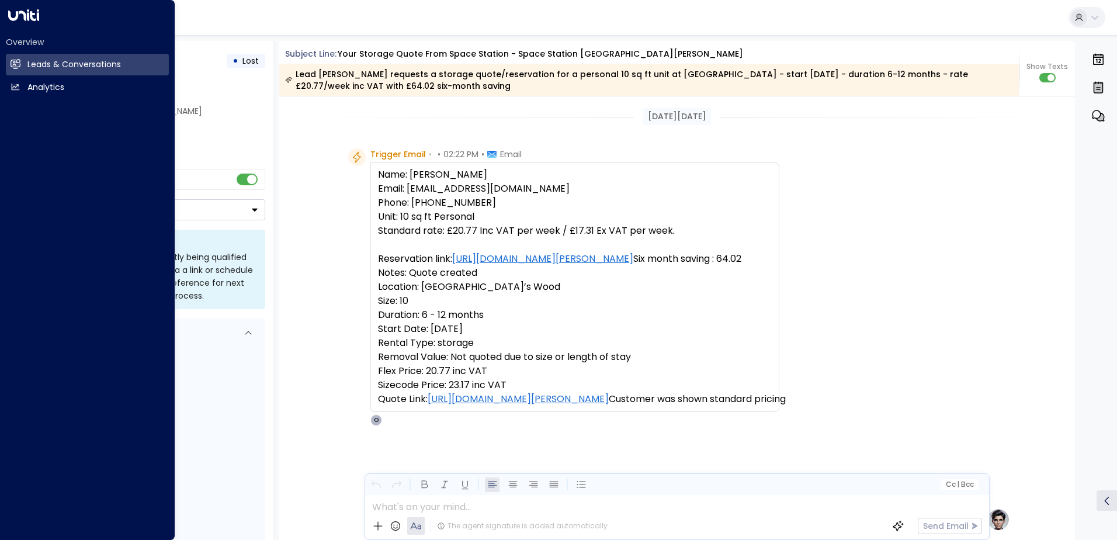
click at [24, 23] on div "Overview Leads & Conversations Leads & Conversations Analytics Analytics" at bounding box center [87, 270] width 175 height 540
click at [22, 16] on icon at bounding box center [23, 15] width 31 height 12
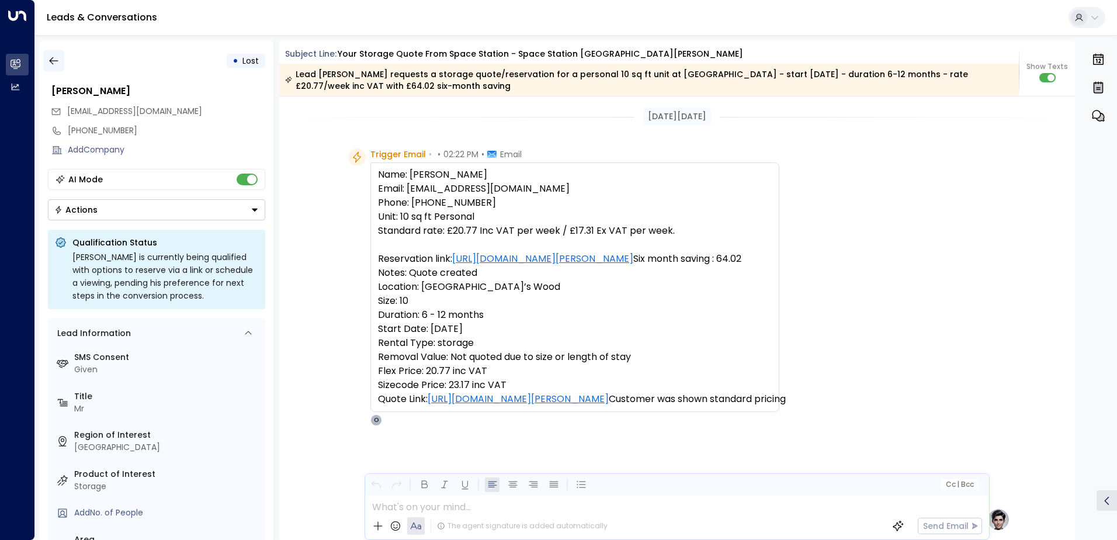
click at [53, 55] on icon "button" at bounding box center [54, 61] width 12 height 12
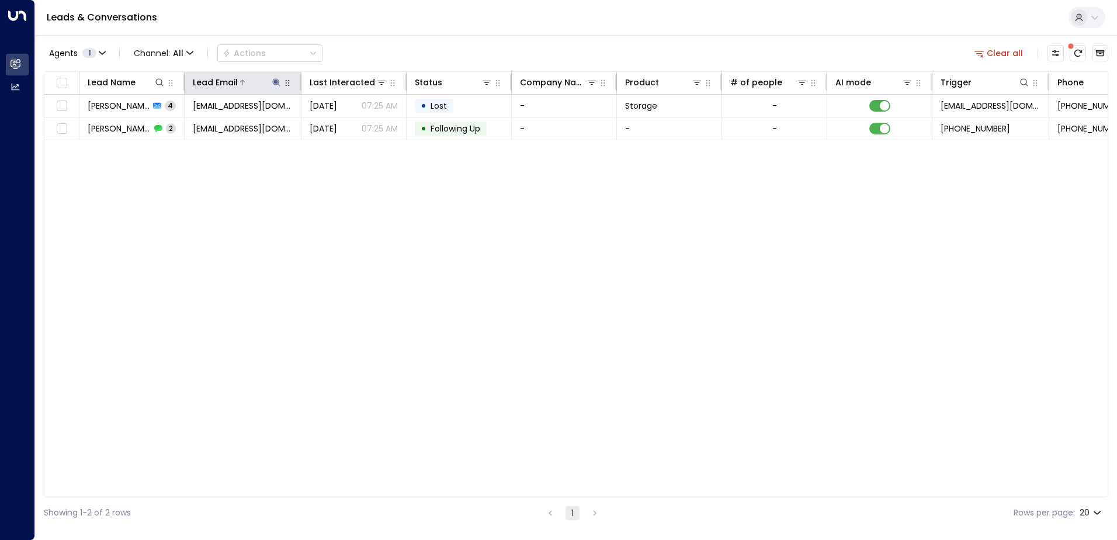
click at [276, 79] on icon at bounding box center [276, 82] width 9 height 9
click at [352, 126] on icon "button" at bounding box center [350, 125] width 8 height 8
click at [316, 126] on input "text" at bounding box center [276, 125] width 161 height 22
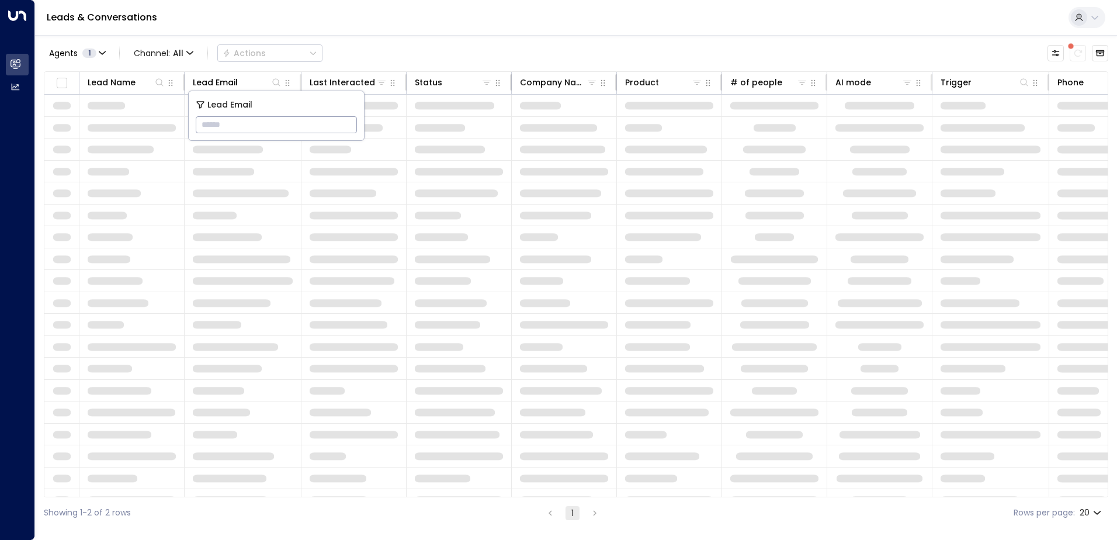
type input "**********"
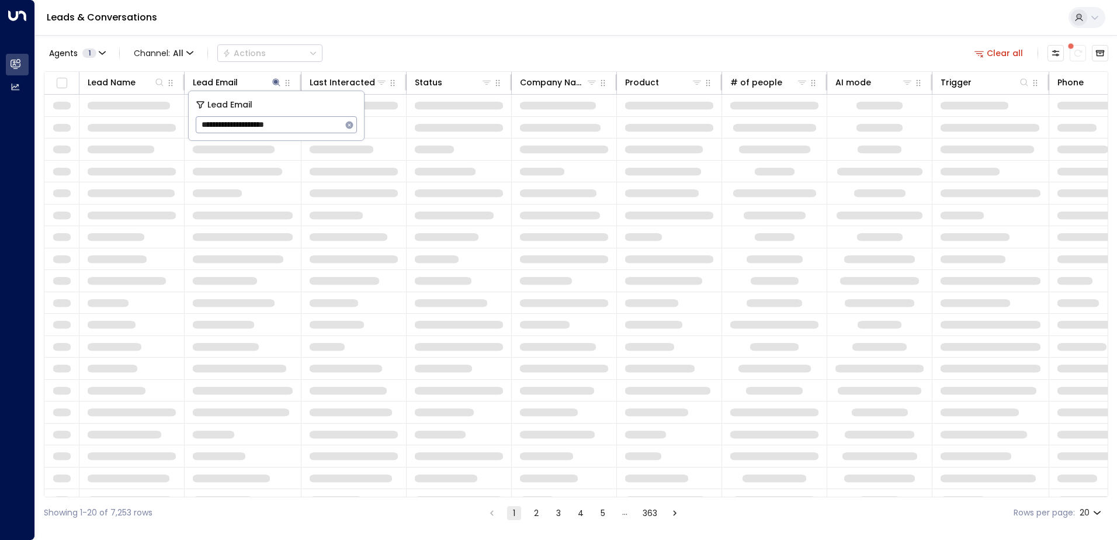
click at [741, 28] on div "Leads & Conversations" at bounding box center [576, 18] width 1082 height 36
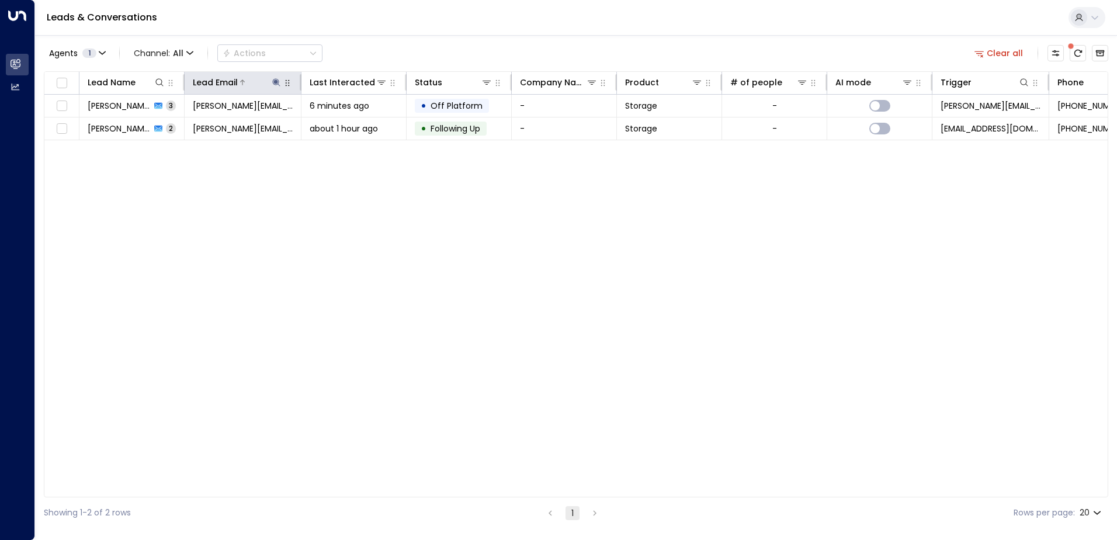
click at [280, 85] on icon at bounding box center [276, 82] width 9 height 9
click at [349, 121] on icon "button" at bounding box center [349, 124] width 9 height 9
click at [310, 127] on input "text" at bounding box center [276, 125] width 161 height 22
paste input "**********"
type input "**********"
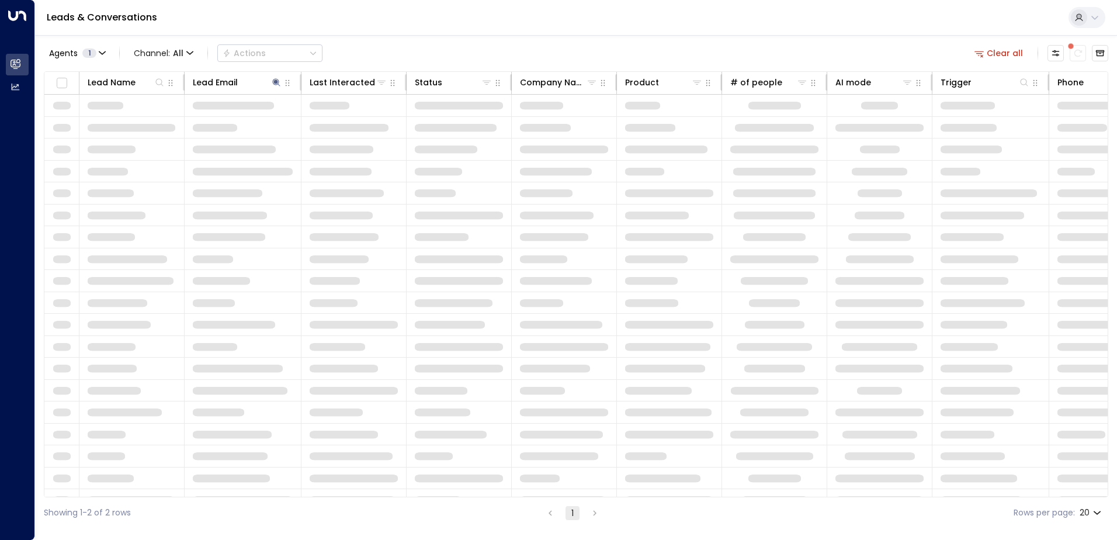
click at [473, 22] on div "Leads & Conversations" at bounding box center [576, 18] width 1082 height 36
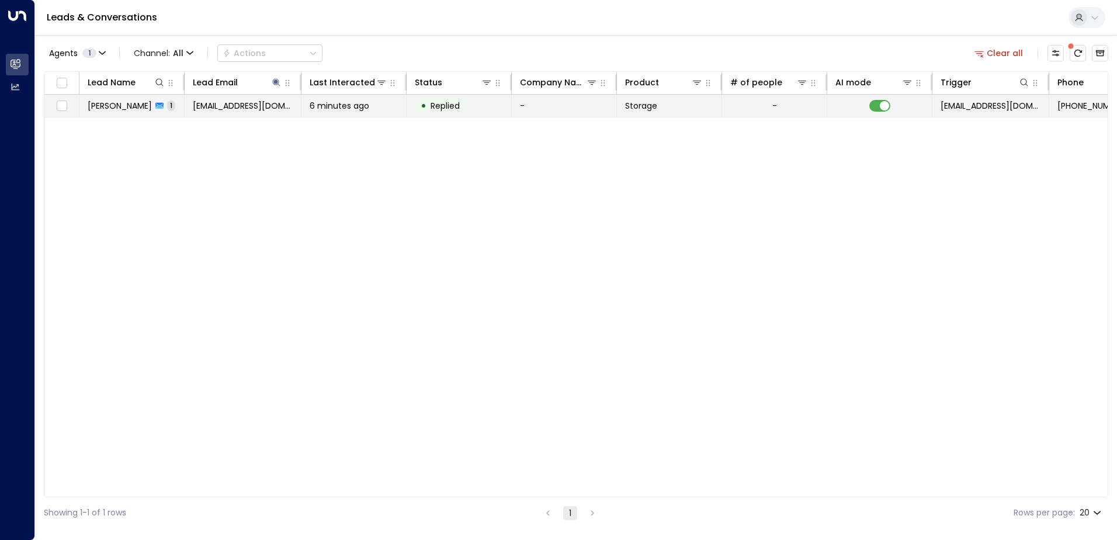
click at [593, 108] on td "-" at bounding box center [564, 106] width 105 height 22
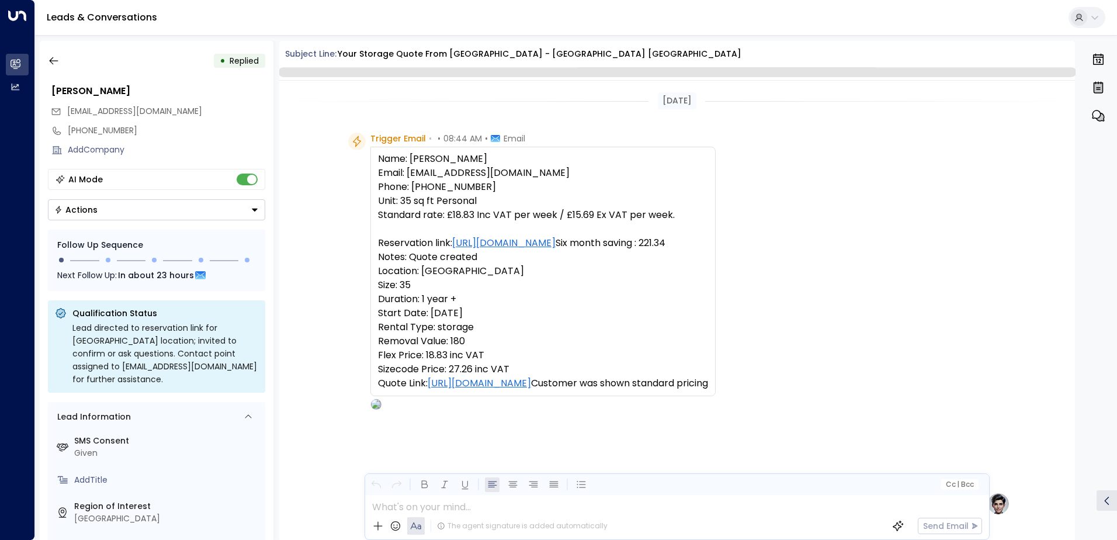
scroll to position [441, 0]
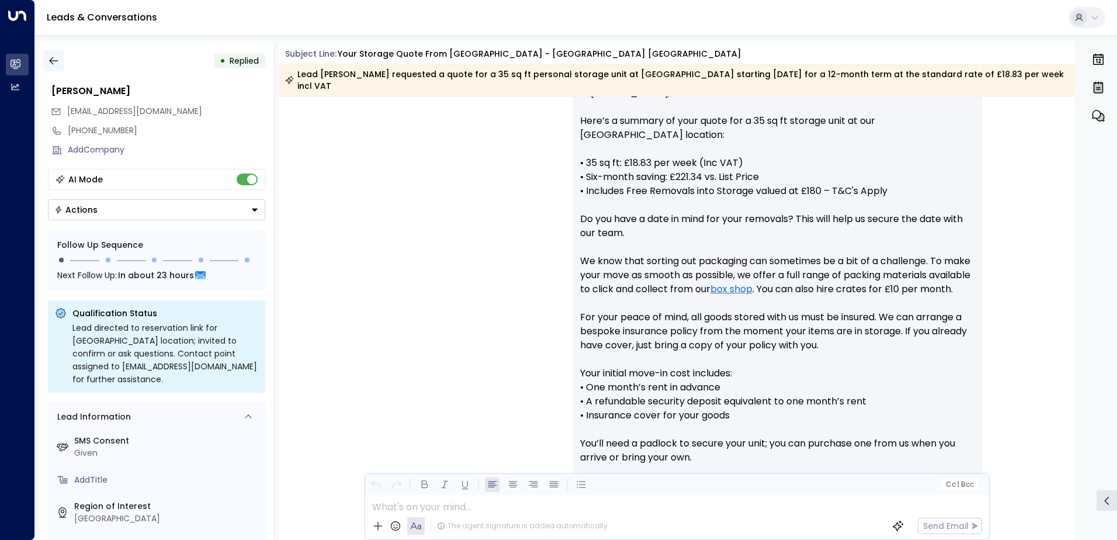
click at [61, 61] on button "button" at bounding box center [53, 60] width 21 height 21
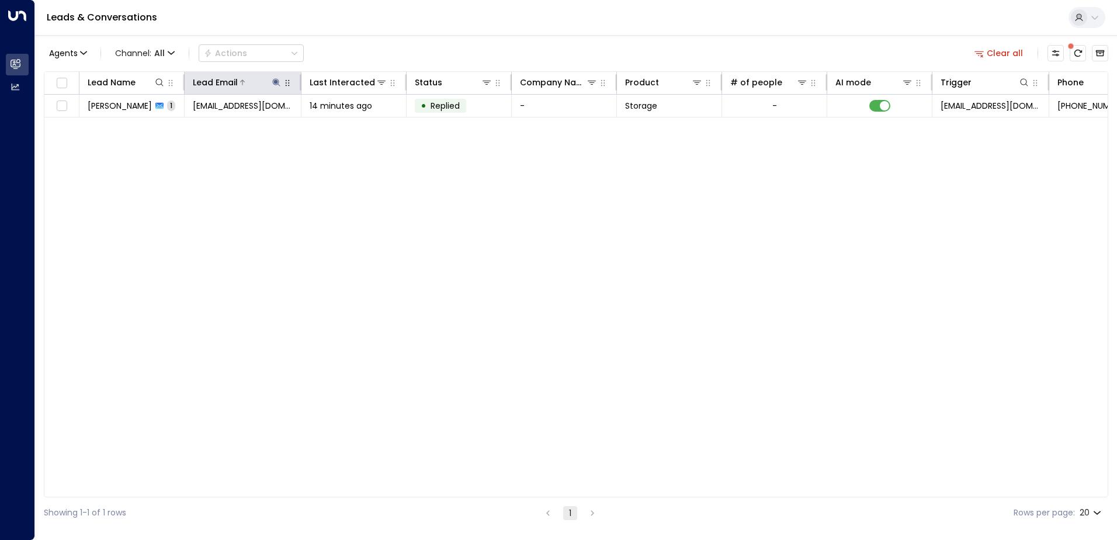
click at [278, 81] on icon at bounding box center [276, 82] width 9 height 9
click at [348, 120] on icon "button" at bounding box center [349, 124] width 9 height 9
click at [291, 123] on input "text" at bounding box center [276, 125] width 161 height 22
paste input "**********"
type input "**********"
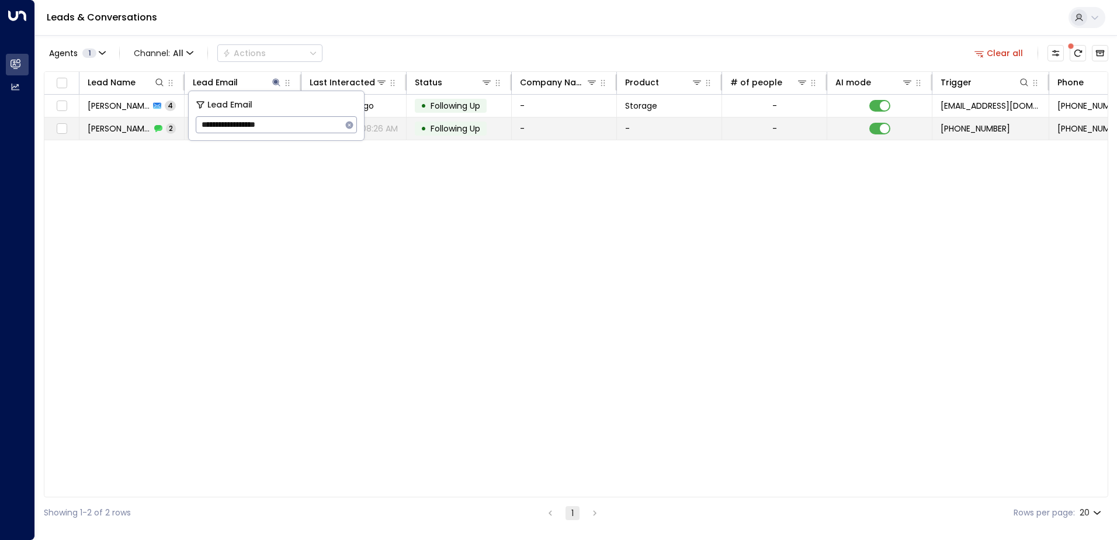
click at [497, 117] on td "• Following Up" at bounding box center [459, 128] width 105 height 22
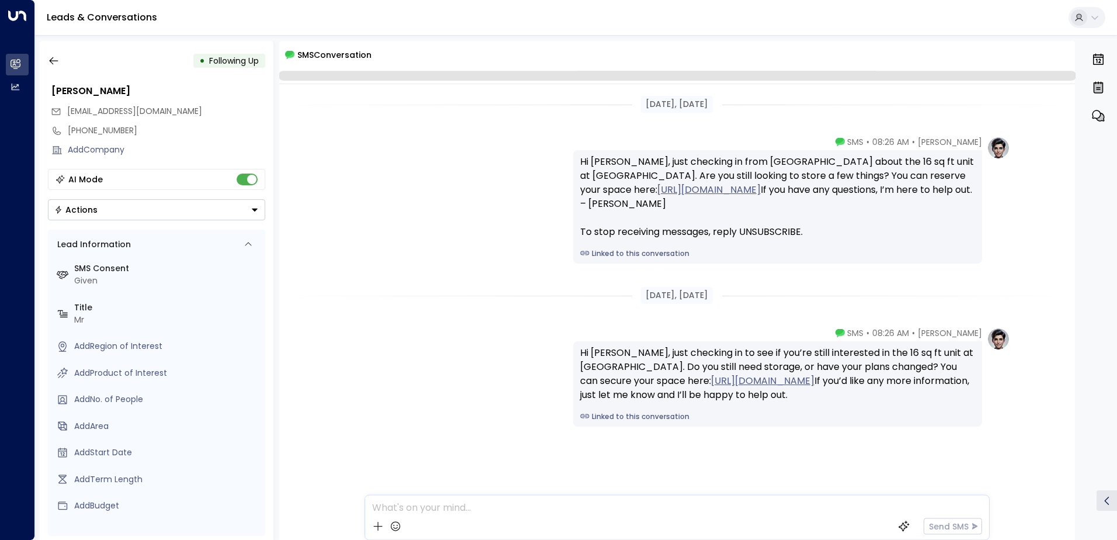
scroll to position [18, 0]
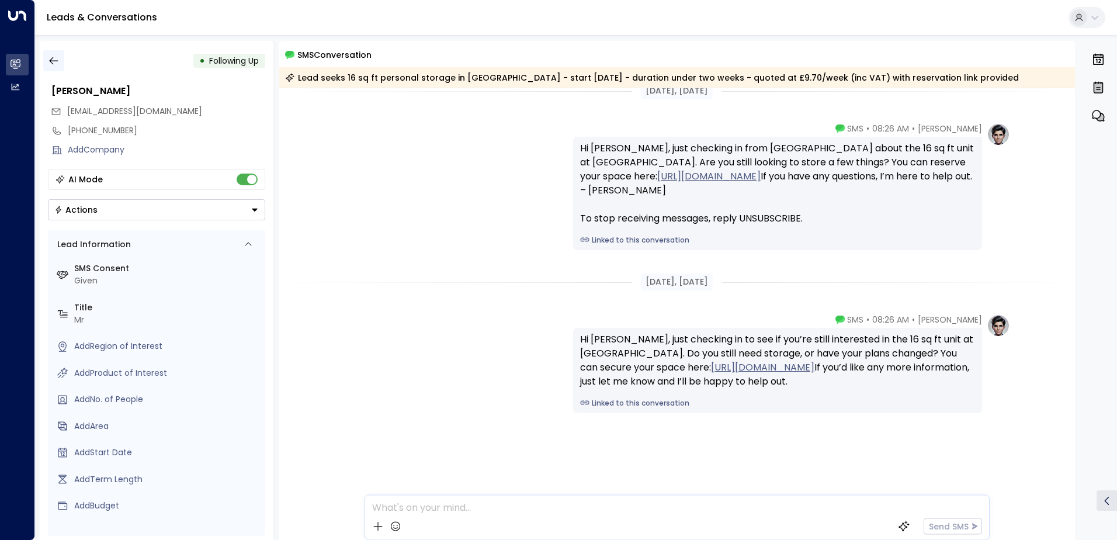
click at [60, 54] on button "button" at bounding box center [53, 60] width 21 height 21
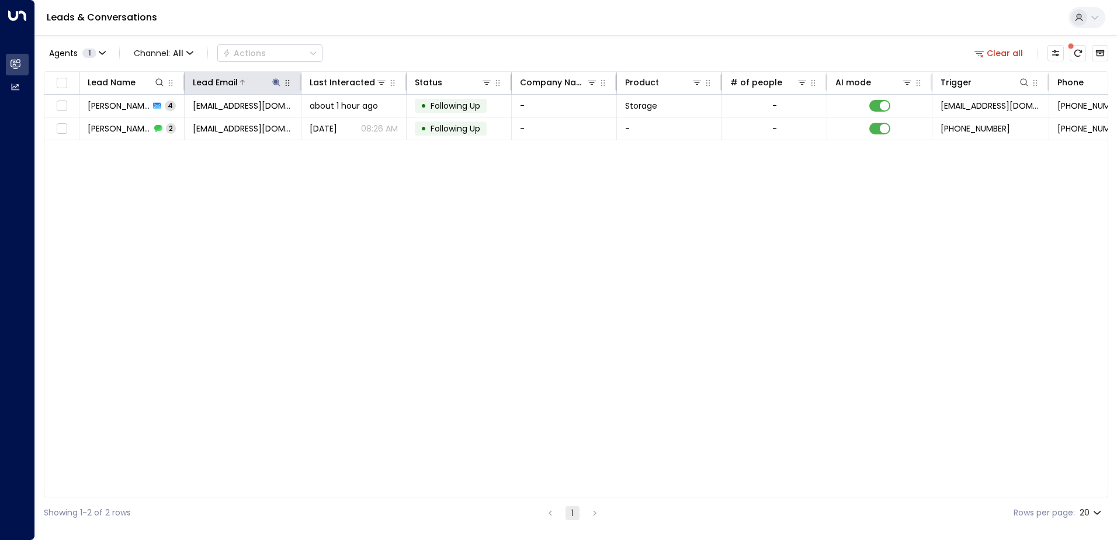
click at [275, 79] on icon at bounding box center [276, 82] width 9 height 9
click at [349, 125] on icon "button" at bounding box center [349, 124] width 9 height 9
click at [283, 128] on input "text" at bounding box center [276, 125] width 161 height 22
paste input "**********"
type input "**********"
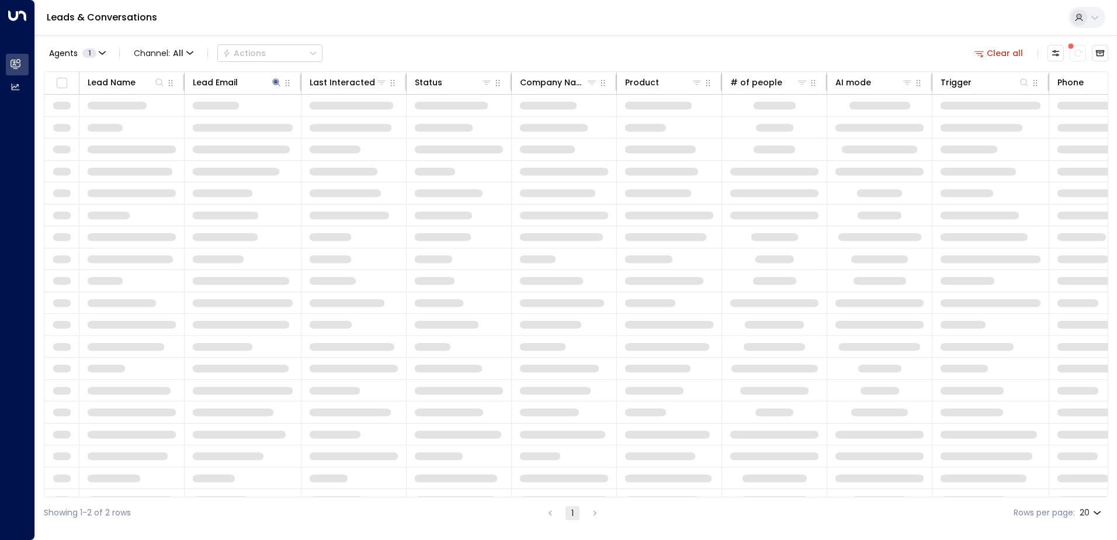
click at [425, 28] on div "Leads & Conversations" at bounding box center [576, 18] width 1082 height 36
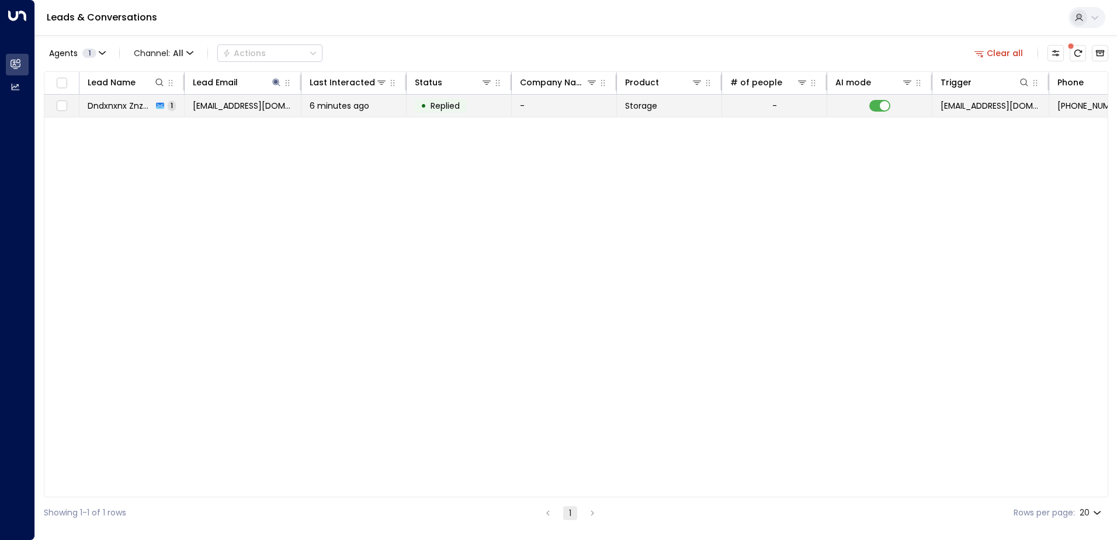
click at [572, 102] on td "-" at bounding box center [564, 106] width 105 height 22
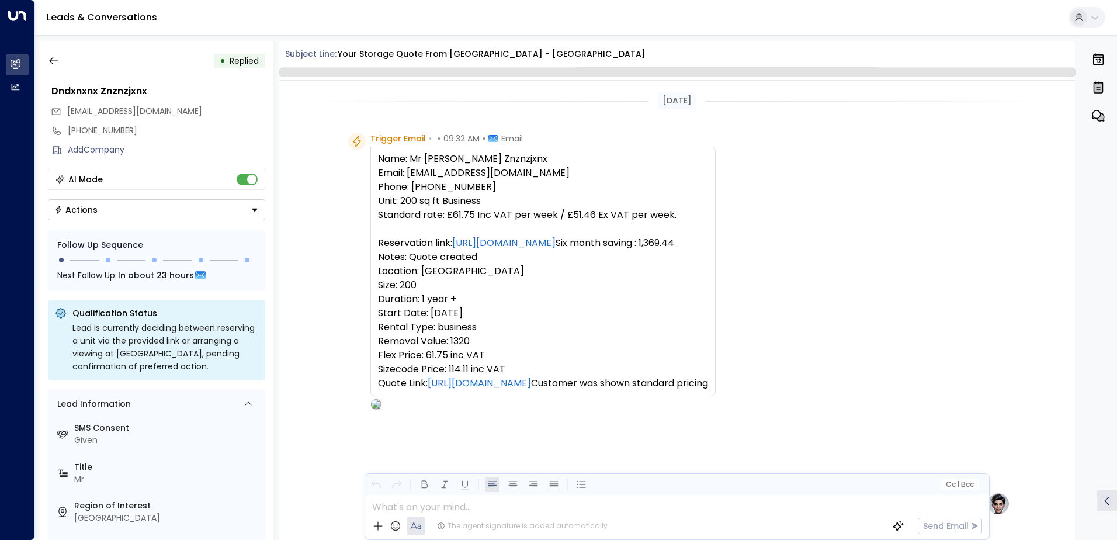
scroll to position [441, 0]
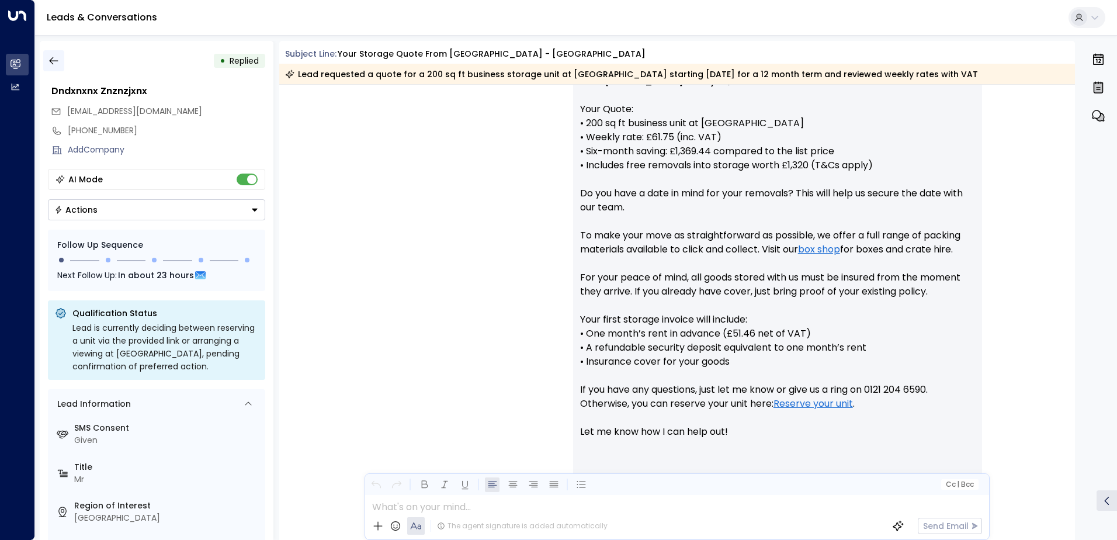
click at [61, 53] on button "button" at bounding box center [53, 60] width 21 height 21
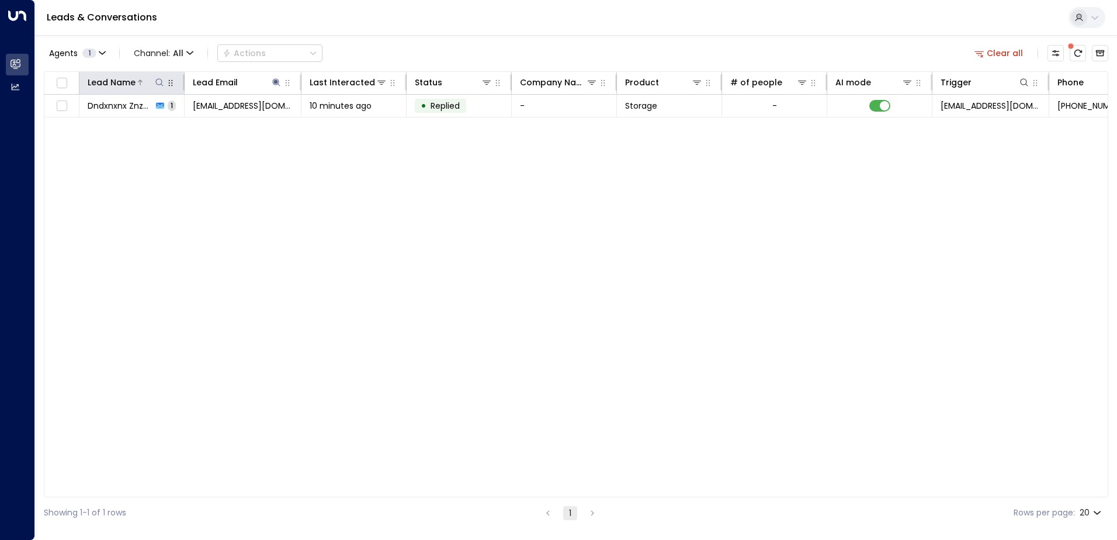
click at [157, 86] on icon at bounding box center [159, 82] width 9 height 9
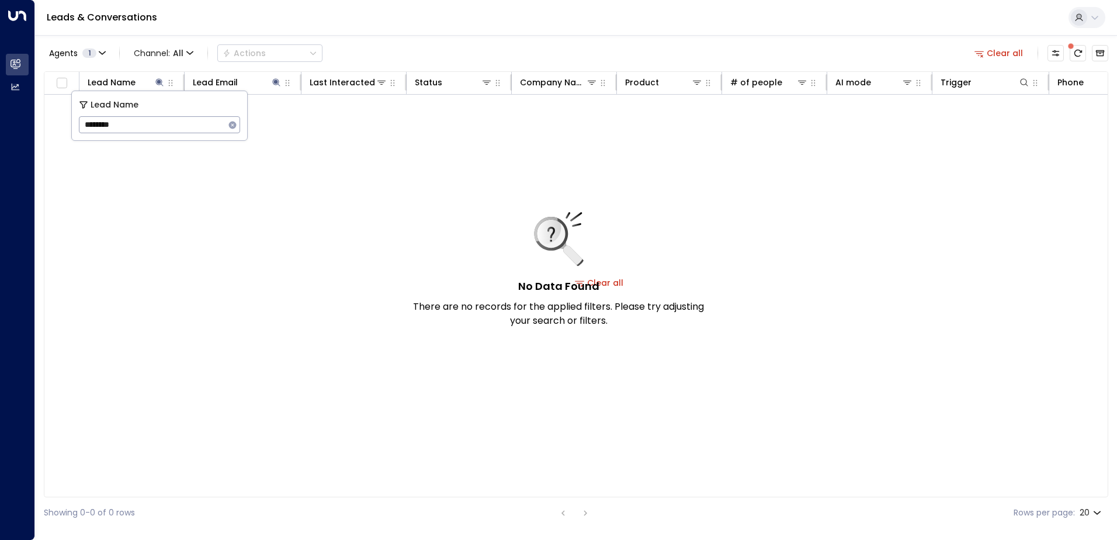
type input "********"
click at [282, 80] on button "button" at bounding box center [288, 83] width 12 height 12
click at [273, 81] on icon at bounding box center [276, 82] width 8 height 8
click at [349, 128] on icon "button" at bounding box center [350, 125] width 8 height 8
click at [286, 129] on input "text" at bounding box center [276, 125] width 161 height 22
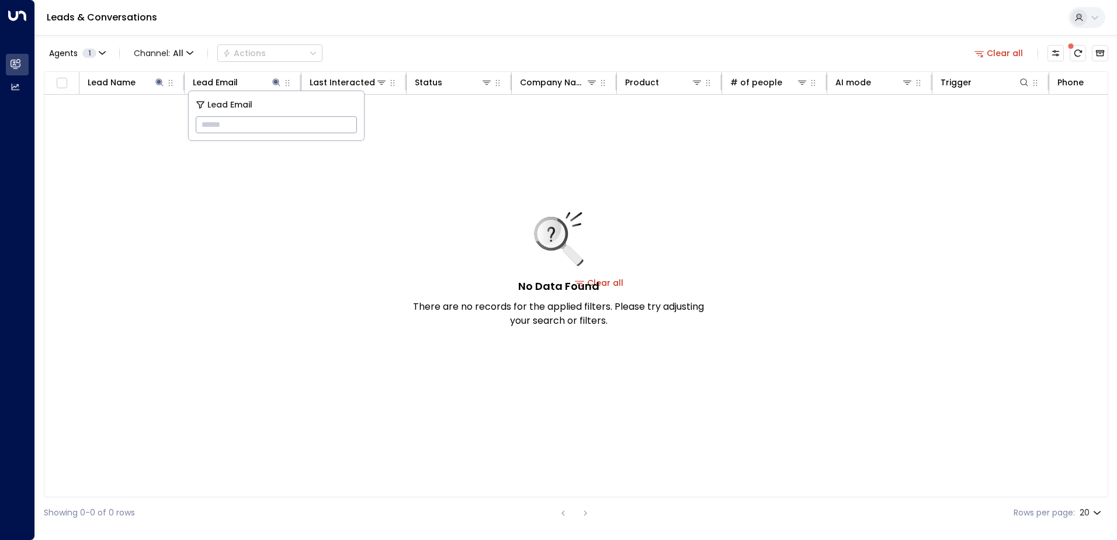
paste input "**********"
type input "**********"
click at [458, 41] on div "Agents 1 Channel: All Actions Clear all" at bounding box center [576, 53] width 1065 height 25
click at [163, 85] on icon at bounding box center [159, 82] width 9 height 9
click at [229, 126] on icon "button" at bounding box center [233, 125] width 8 height 8
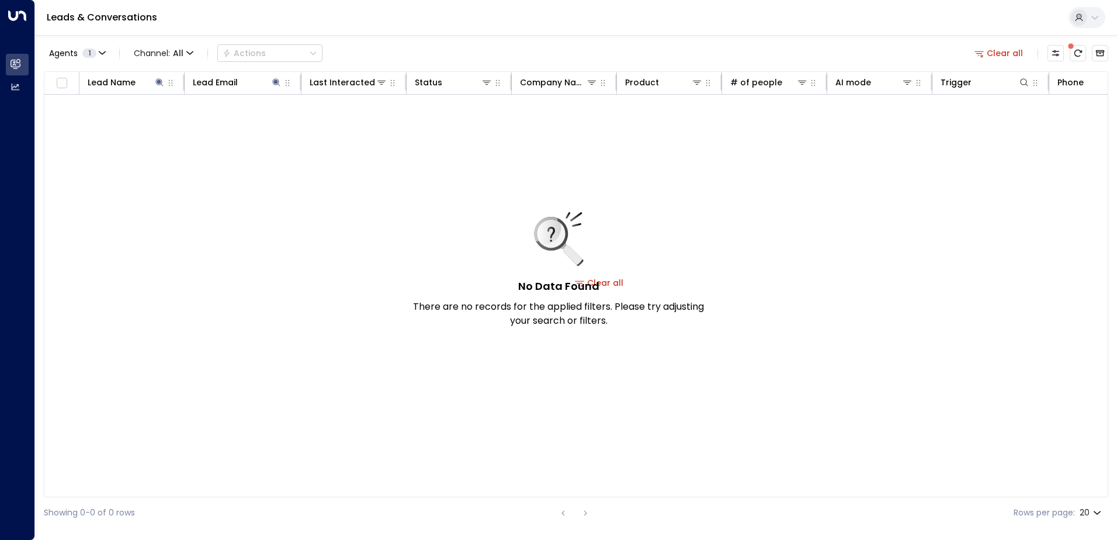
click at [380, 34] on div "Leads & Conversations" at bounding box center [576, 18] width 1082 height 36
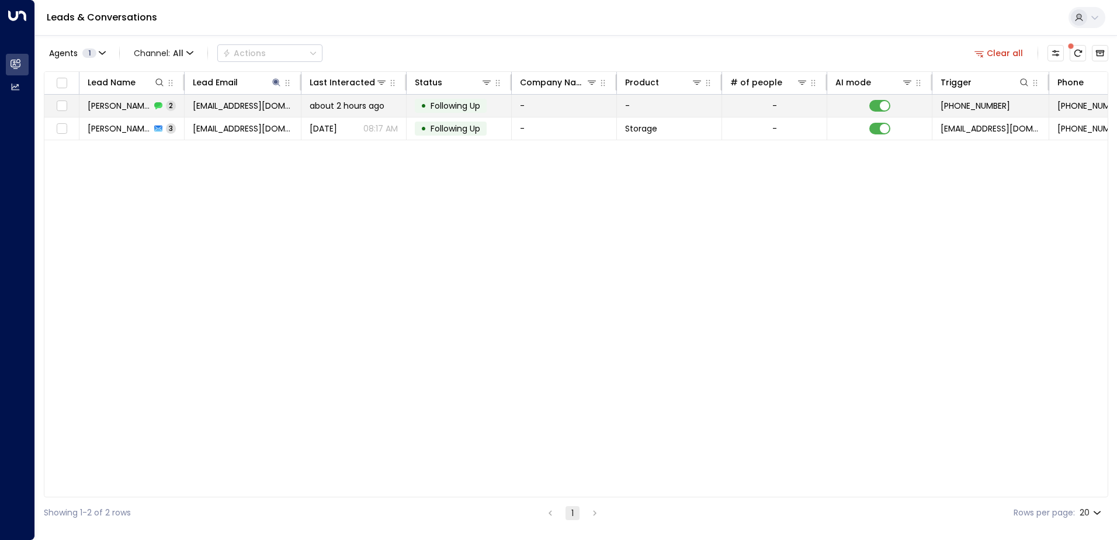
click at [541, 110] on td "-" at bounding box center [564, 106] width 105 height 22
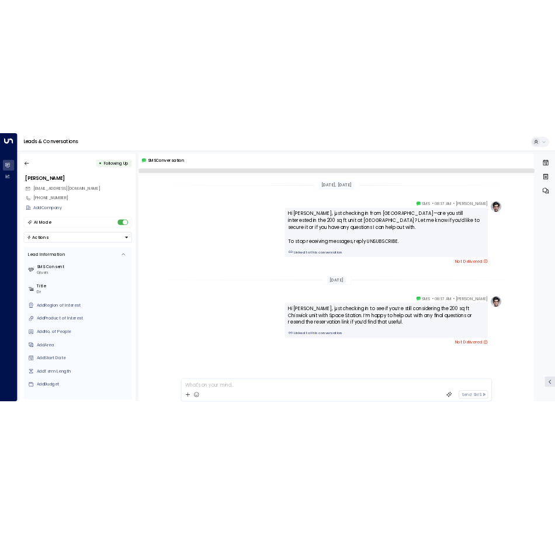
scroll to position [4, 0]
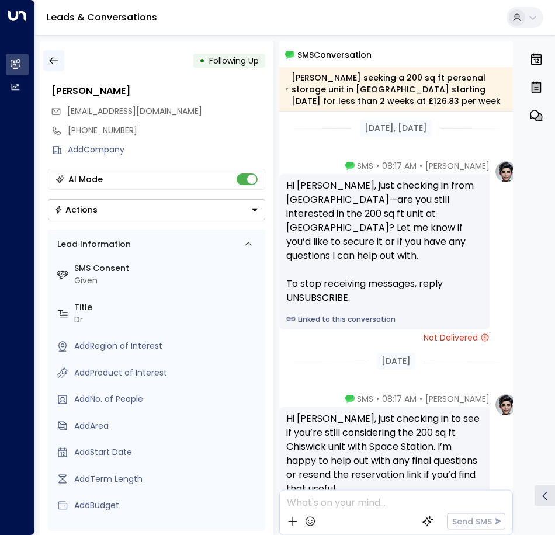
click at [57, 56] on icon "button" at bounding box center [54, 61] width 12 height 12
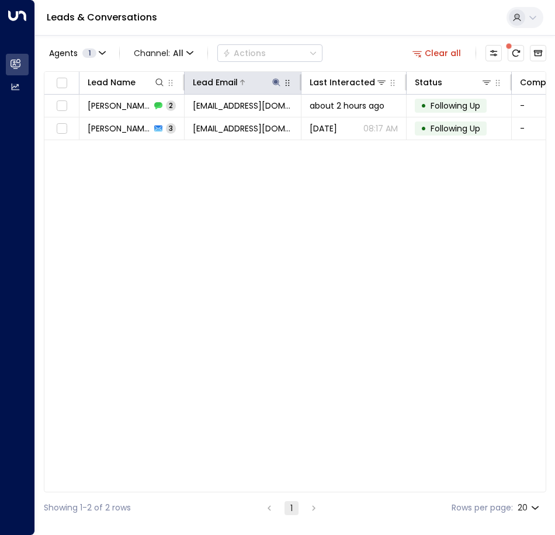
click at [277, 85] on icon at bounding box center [276, 82] width 8 height 8
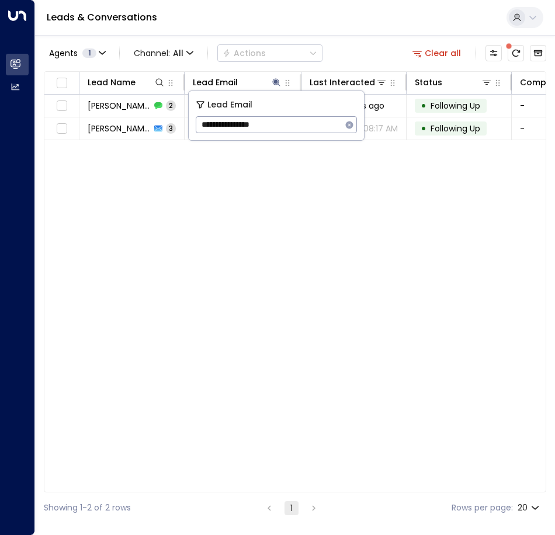
click at [346, 124] on icon "button" at bounding box center [349, 124] width 9 height 9
click at [283, 128] on input "text" at bounding box center [276, 125] width 161 height 22
paste input "**********"
type input "**********"
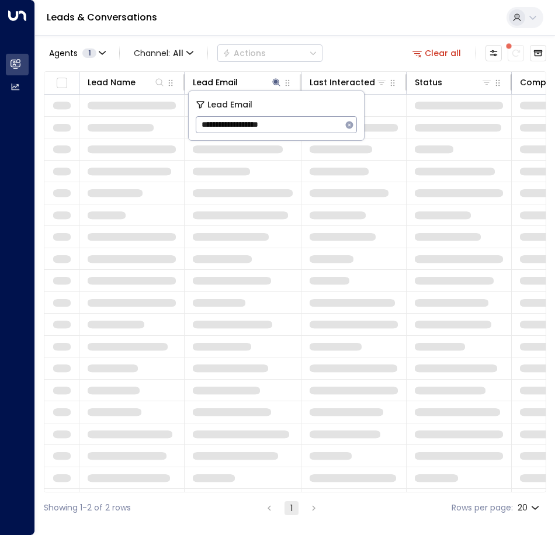
click at [385, 32] on div "Leads & Conversations" at bounding box center [295, 18] width 520 height 36
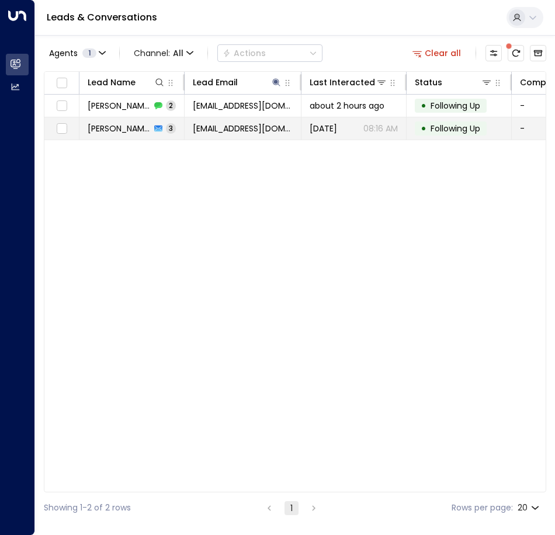
click at [336, 120] on td "[DATE] 08:16 AM" at bounding box center [354, 128] width 105 height 22
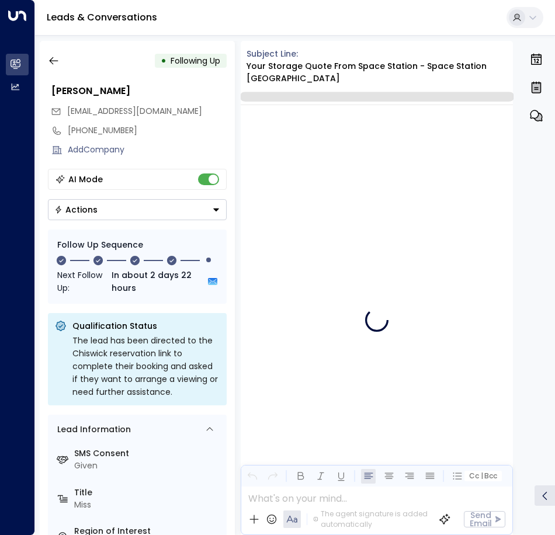
scroll to position [1233, 0]
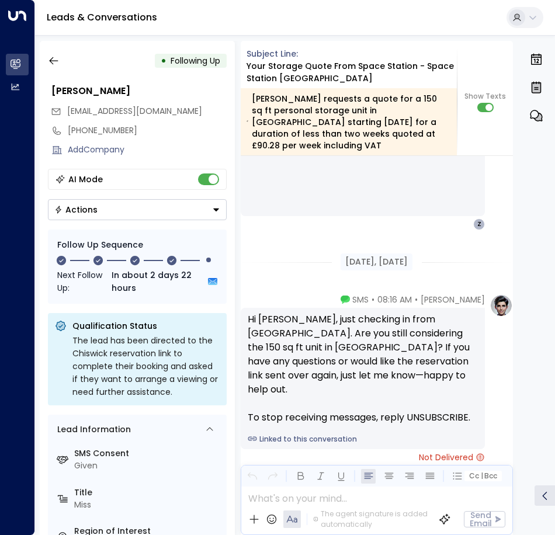
click at [64, 58] on div "• Following Up" at bounding box center [137, 60] width 179 height 21
click at [60, 59] on button "button" at bounding box center [53, 60] width 21 height 21
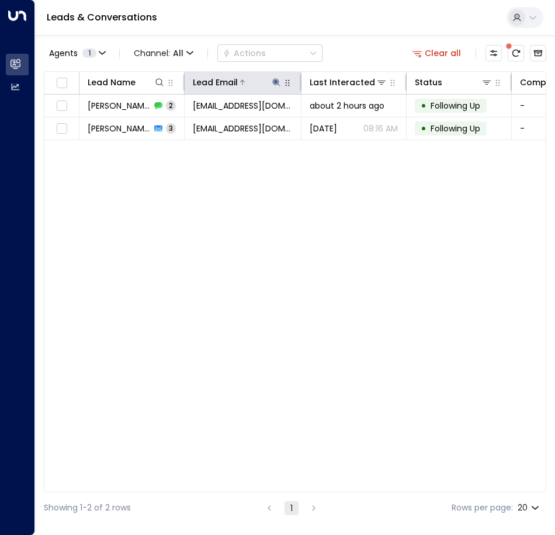
drag, startPoint x: 276, startPoint y: 75, endPoint x: 276, endPoint y: 82, distance: 6.5
click at [276, 77] on div "Lead Email" at bounding box center [237, 82] width 89 height 14
click at [275, 78] on icon at bounding box center [276, 82] width 9 height 9
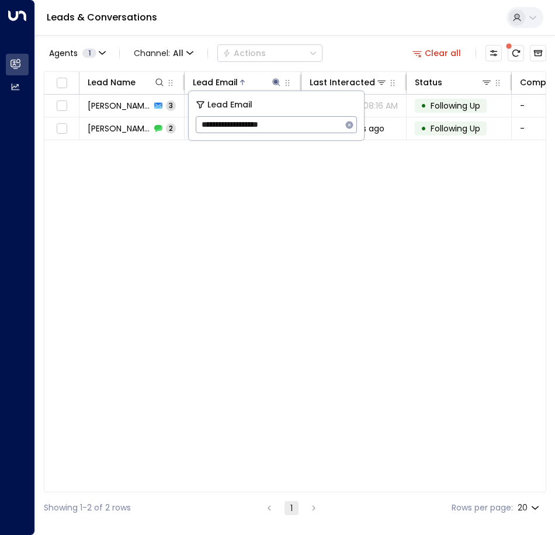
click at [348, 123] on icon "button" at bounding box center [349, 124] width 9 height 9
click at [281, 124] on input "text" at bounding box center [276, 125] width 161 height 22
paste input "**********"
type input "**********"
click at [358, 54] on div "Agents 1 Channel: All Actions Clear all" at bounding box center [295, 53] width 503 height 25
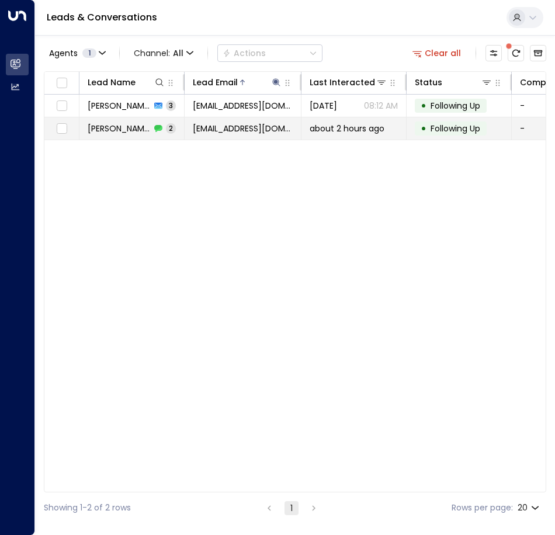
click at [297, 136] on td "[EMAIL_ADDRESS][DOMAIN_NAME]" at bounding box center [243, 128] width 117 height 22
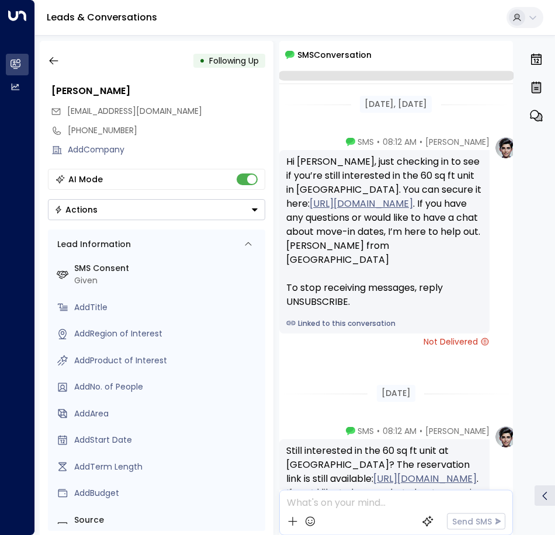
scroll to position [191, 0]
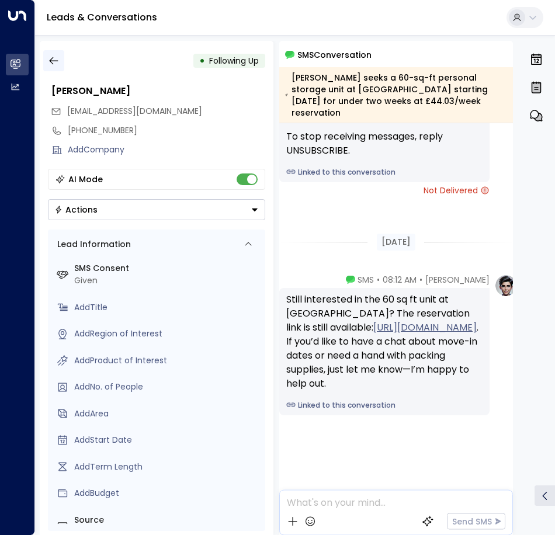
click at [64, 61] on div "• Following Up" at bounding box center [156, 60] width 217 height 21
click at [56, 61] on icon "button" at bounding box center [53, 61] width 9 height 8
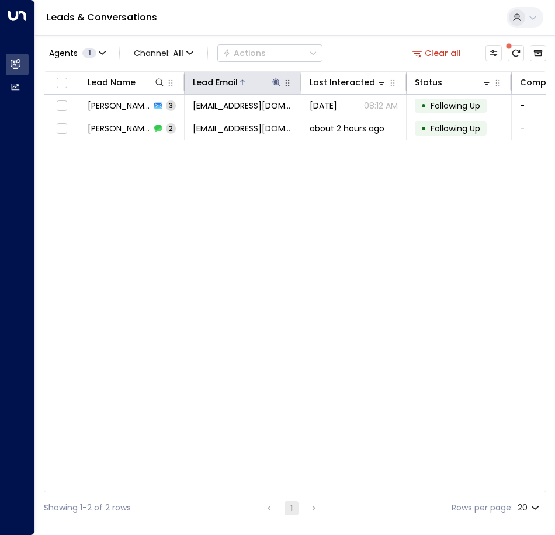
click at [276, 82] on icon at bounding box center [276, 82] width 8 height 8
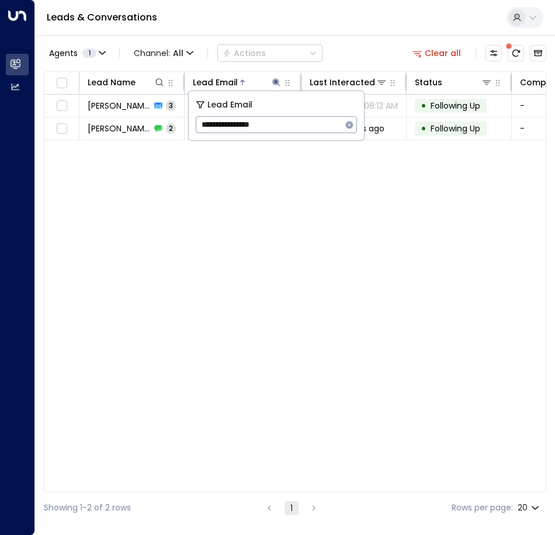
click at [355, 124] on button "button" at bounding box center [349, 124] width 15 height 15
click at [314, 123] on input "text" at bounding box center [276, 125] width 161 height 22
paste input "**********"
type input "**********"
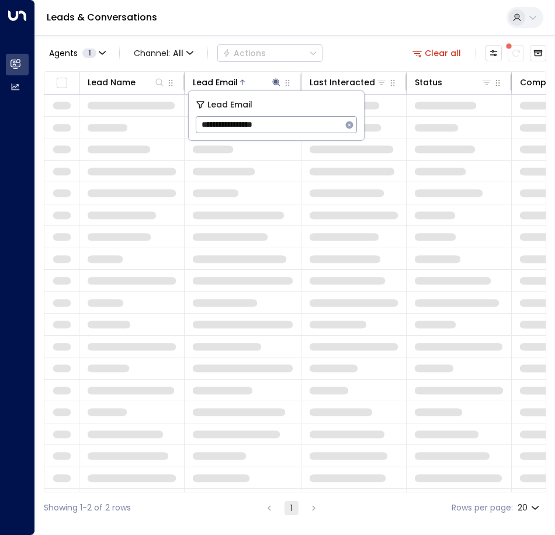
click at [362, 12] on div "Leads & Conversations" at bounding box center [295, 18] width 520 height 36
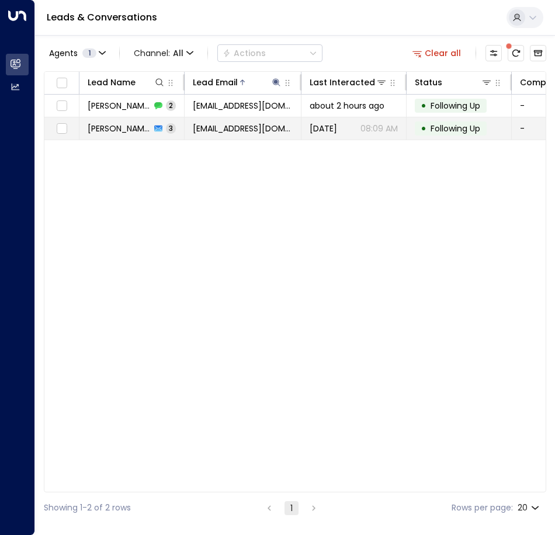
click at [212, 125] on span "[EMAIL_ADDRESS][DOMAIN_NAME]" at bounding box center [243, 129] width 100 height 12
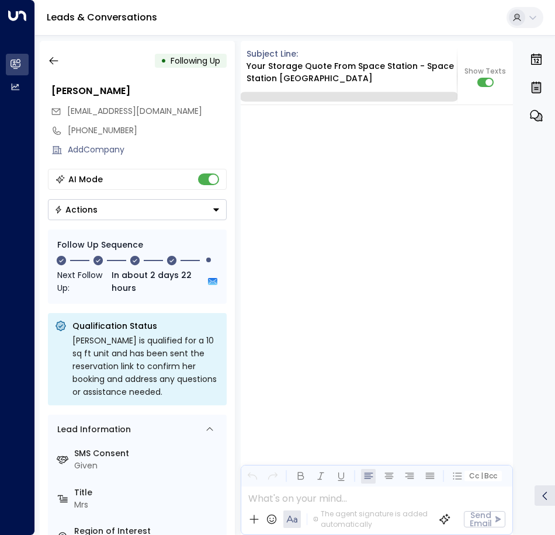
scroll to position [1981, 0]
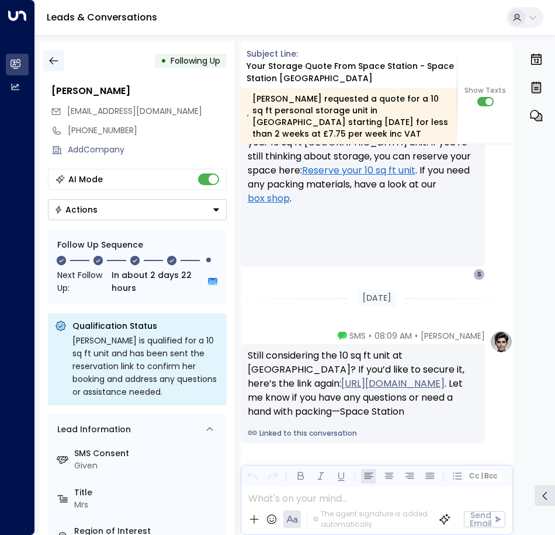
click at [53, 60] on icon "button" at bounding box center [54, 61] width 12 height 12
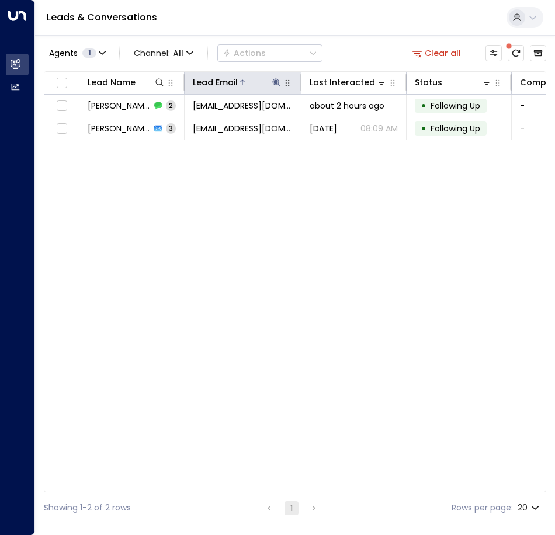
click at [275, 81] on icon at bounding box center [276, 82] width 8 height 8
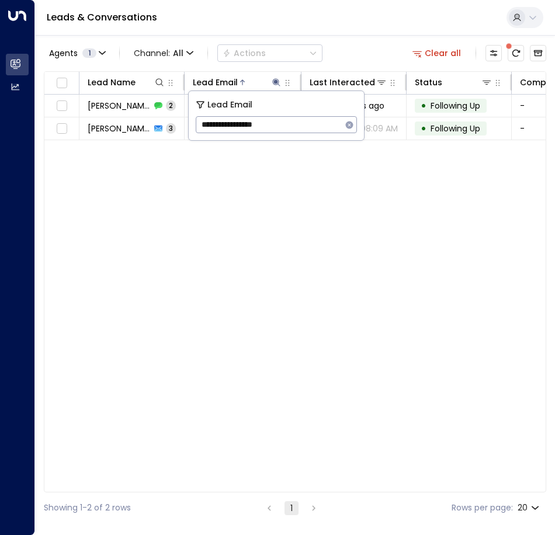
click at [349, 124] on icon "button" at bounding box center [349, 124] width 9 height 9
click at [283, 128] on input "text" at bounding box center [276, 125] width 161 height 22
paste input "**********"
type input "**********"
click at [352, 26] on div "Leads & Conversations" at bounding box center [295, 18] width 520 height 36
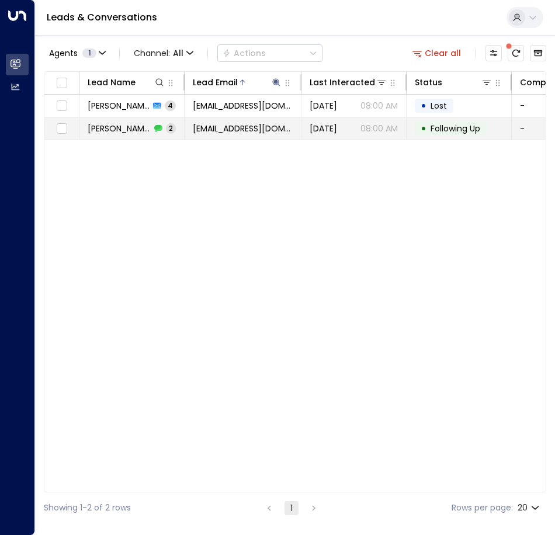
click at [281, 124] on td "[EMAIL_ADDRESS][DOMAIN_NAME]" at bounding box center [243, 128] width 117 height 22
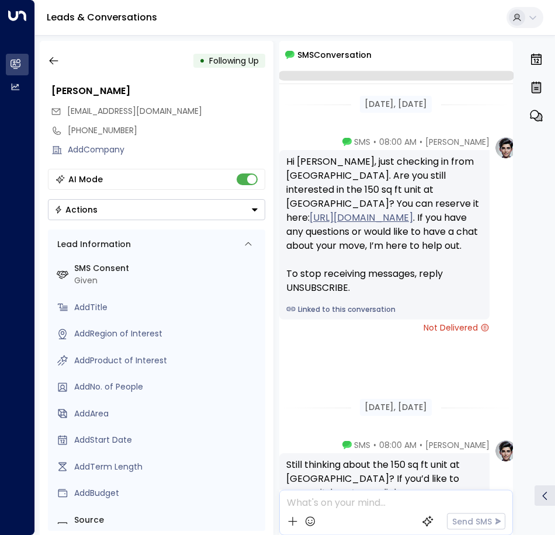
scroll to position [205, 0]
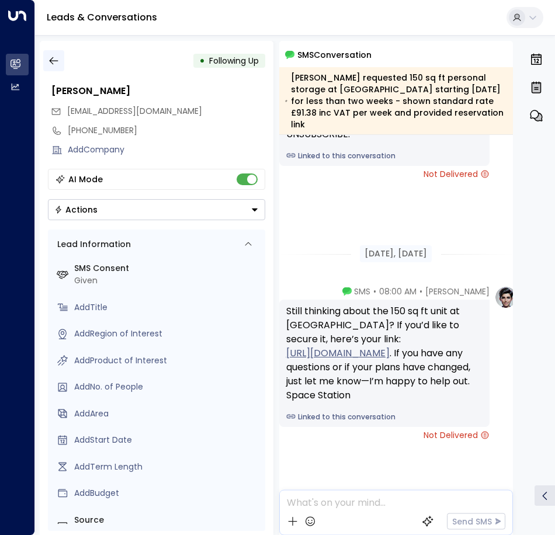
click at [46, 61] on button "button" at bounding box center [53, 60] width 21 height 21
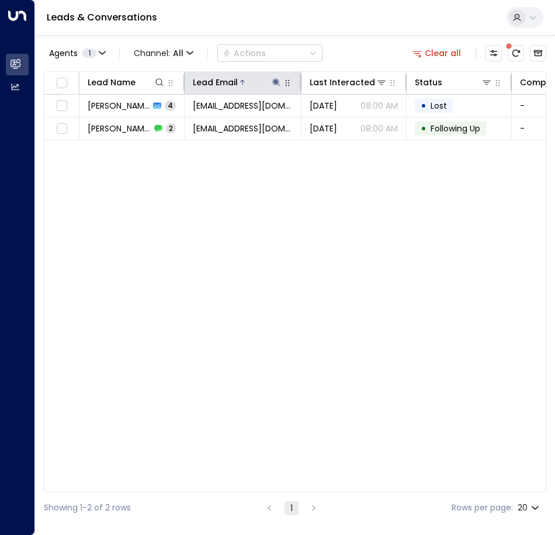
click at [276, 81] on icon at bounding box center [276, 82] width 8 height 8
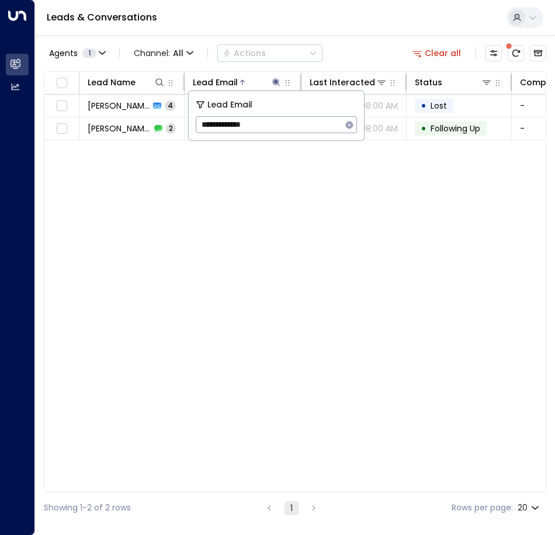
click at [346, 123] on icon "button" at bounding box center [350, 125] width 8 height 8
click at [290, 125] on input "text" at bounding box center [276, 125] width 161 height 22
paste input "**********"
type input "**********"
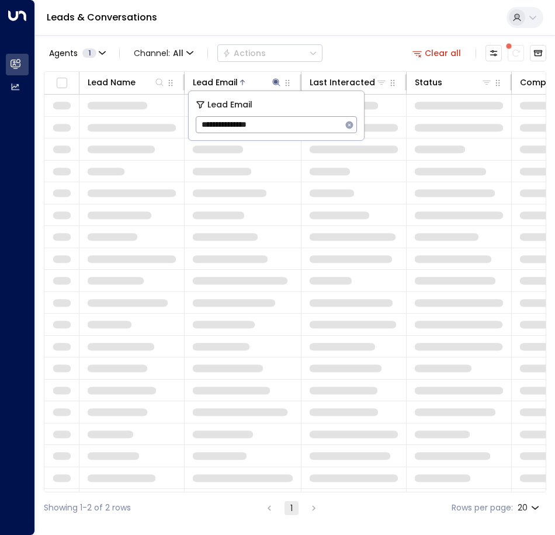
click at [344, 30] on div "Leads & Conversations" at bounding box center [295, 18] width 520 height 36
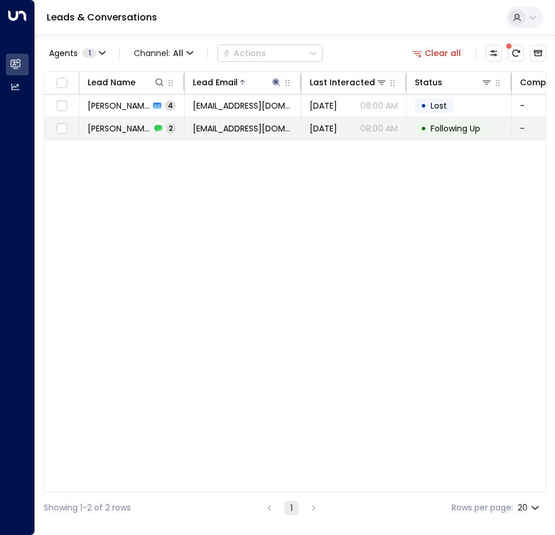
click at [215, 124] on span "[EMAIL_ADDRESS][DOMAIN_NAME]" at bounding box center [243, 129] width 100 height 12
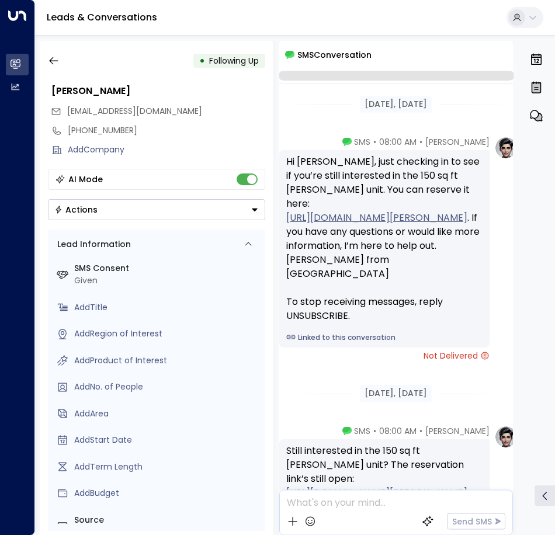
scroll to position [176, 0]
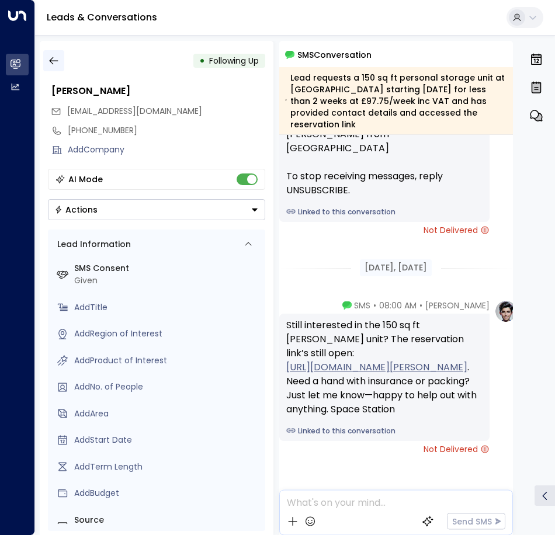
click at [54, 66] on icon "button" at bounding box center [54, 61] width 12 height 12
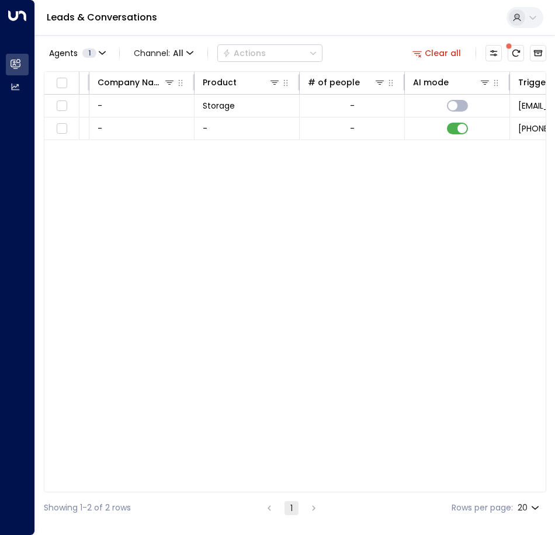
scroll to position [0, 441]
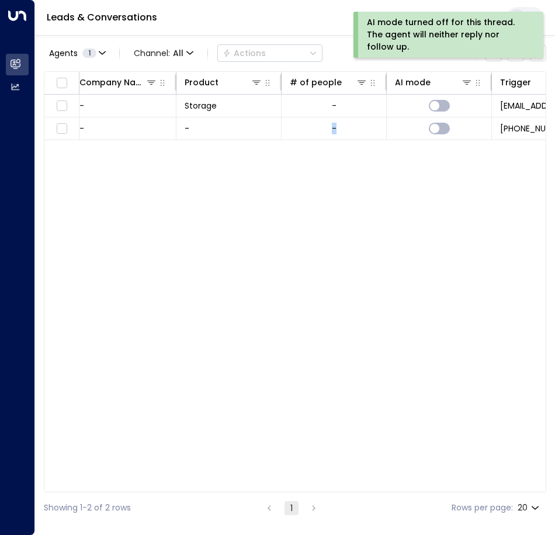
drag, startPoint x: 430, startPoint y: 487, endPoint x: 287, endPoint y: 480, distance: 143.4
click at [287, 480] on div "Lead Name Lead Email Last Interacted Status Company Name Product # of people AI…" at bounding box center [295, 281] width 503 height 421
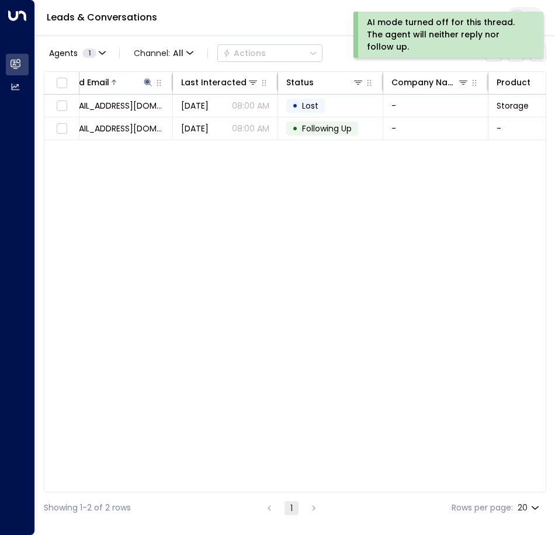
scroll to position [0, 91]
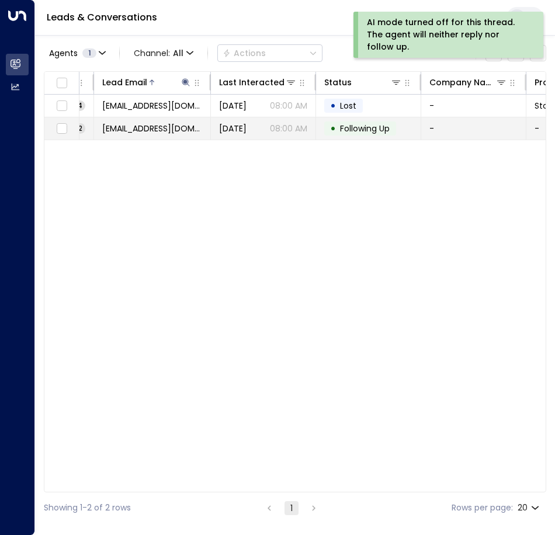
click at [183, 137] on td "[EMAIL_ADDRESS][DOMAIN_NAME]" at bounding box center [152, 128] width 117 height 22
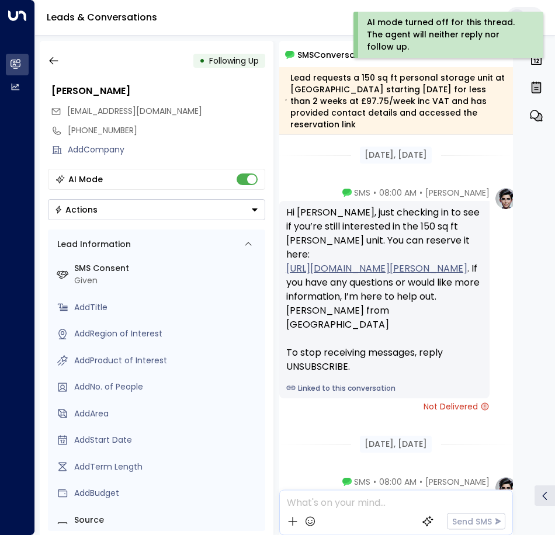
scroll to position [216, 0]
